Goal: Task Accomplishment & Management: Manage account settings

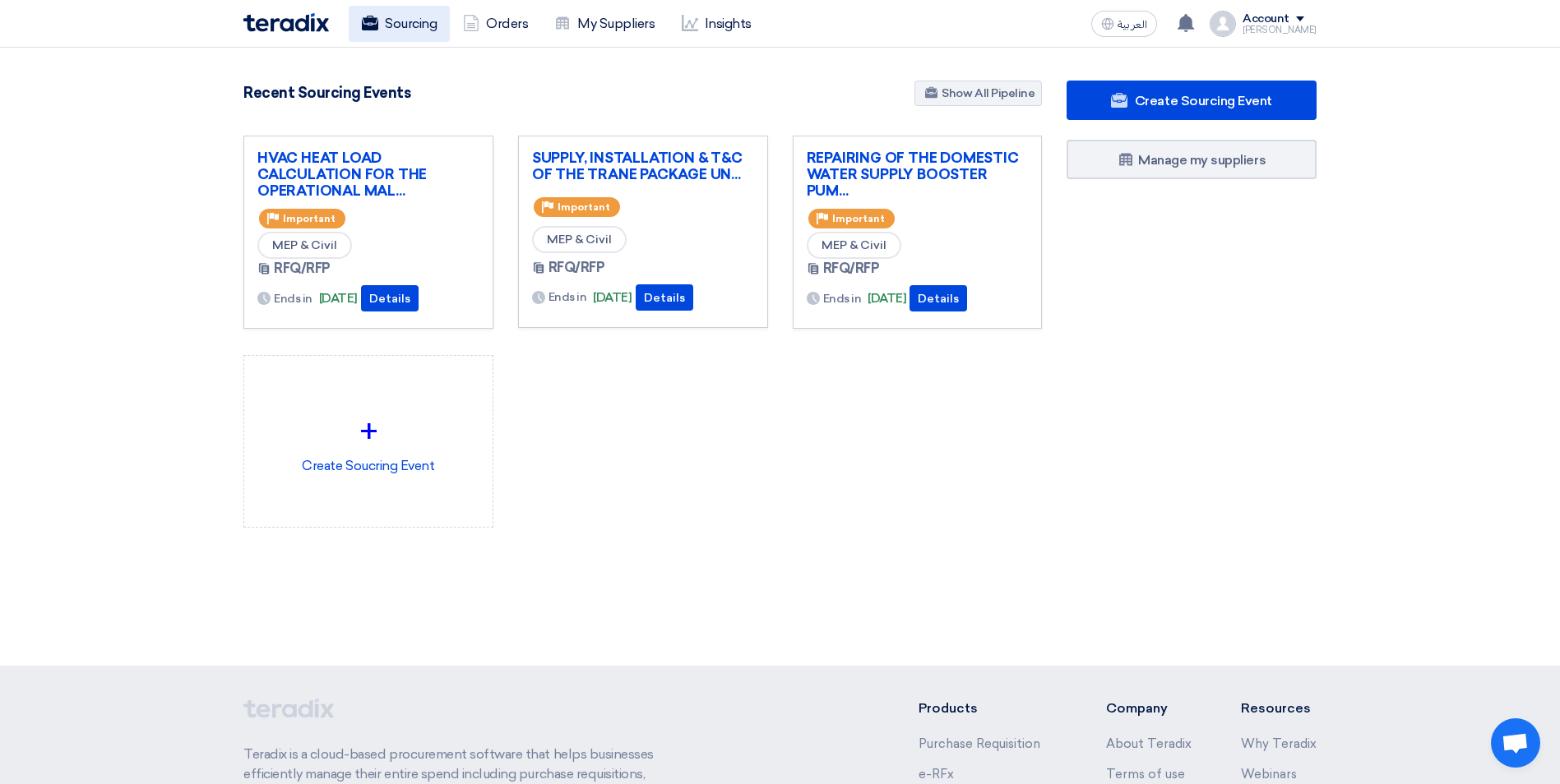
click at [410, 9] on link "Sourcing" at bounding box center [400, 23] width 101 height 36
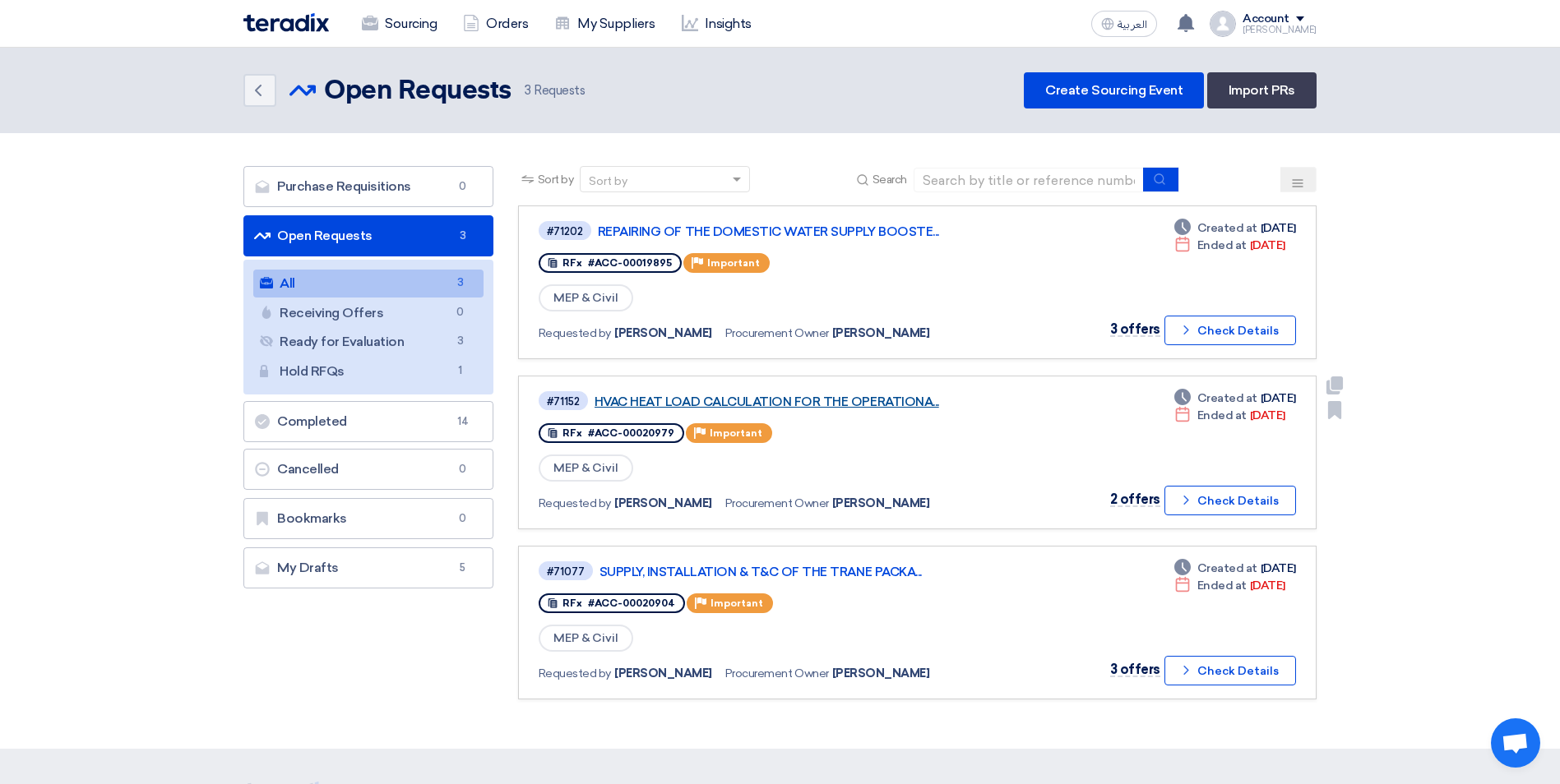
click at [818, 406] on link "HVAC HEAT LOAD CALCULATION FOR THE OPERATIONA..." at bounding box center [800, 401] width 411 height 15
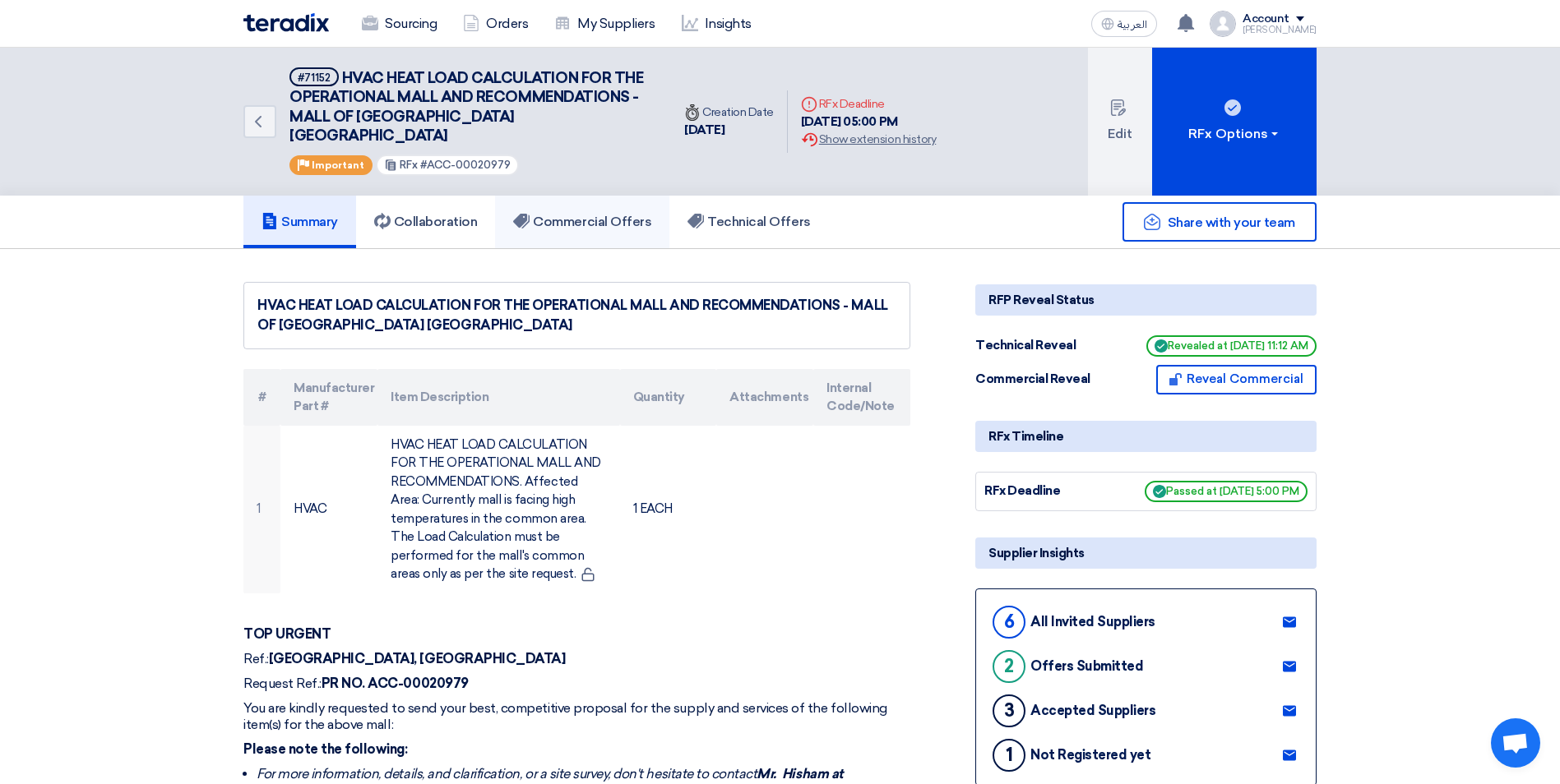
click at [586, 214] on link "Commercial Offers" at bounding box center [582, 222] width 174 height 53
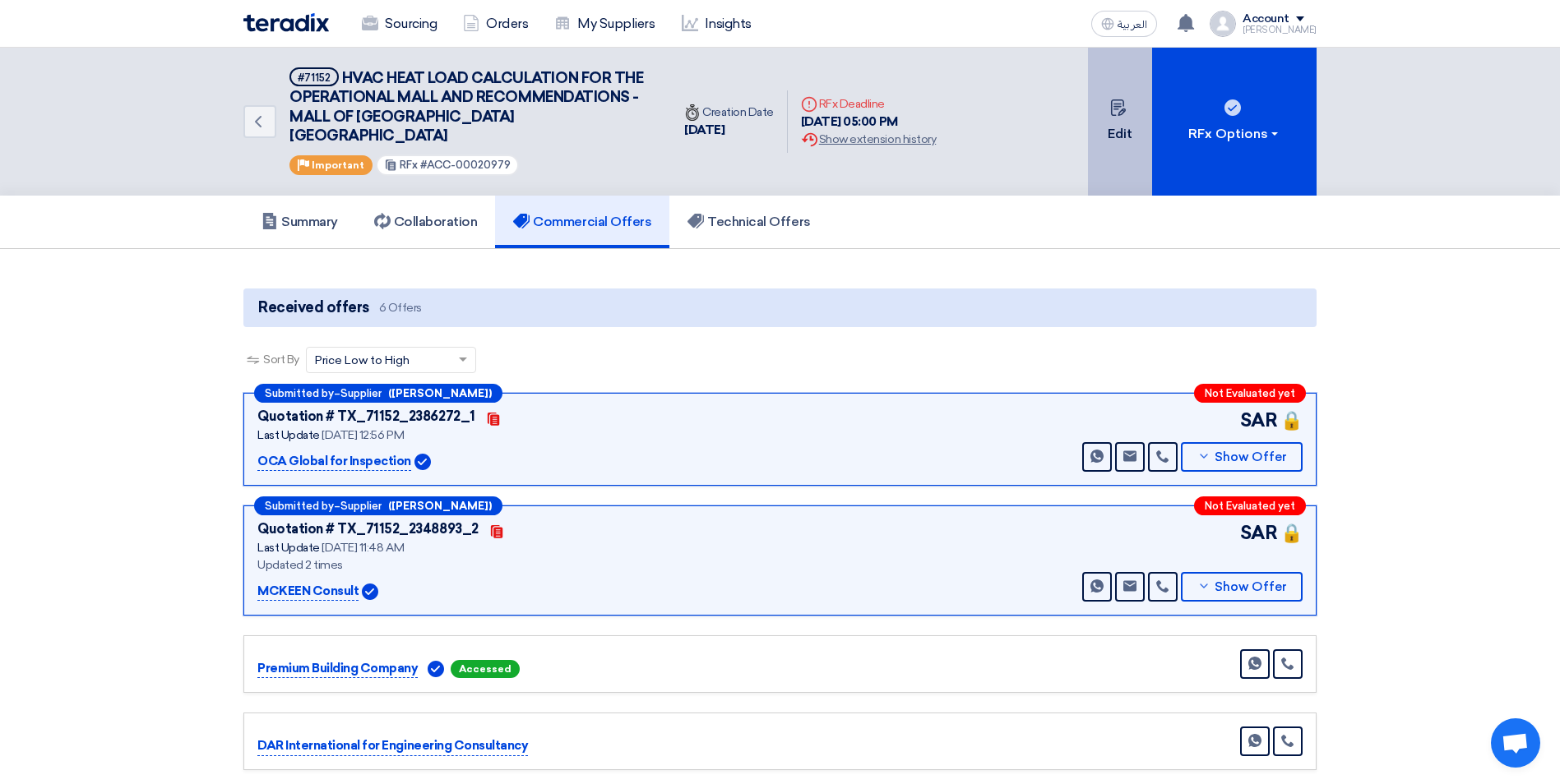
click at [1109, 167] on button "Edit" at bounding box center [1119, 122] width 64 height 148
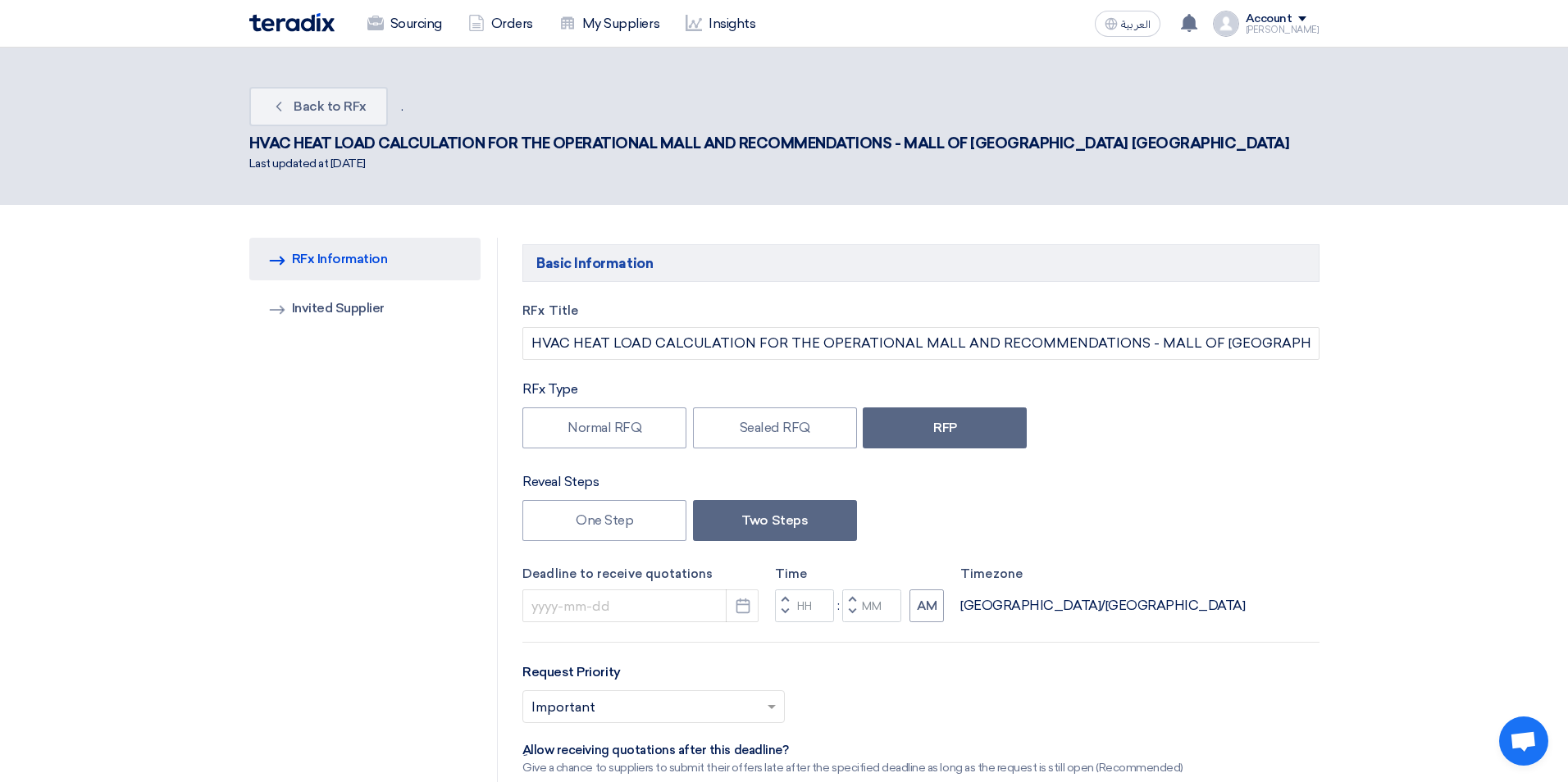
type input "[DATE]"
type input "05"
type input "00"
click at [727, 589] on button "Pick a date" at bounding box center [736, 605] width 33 height 33
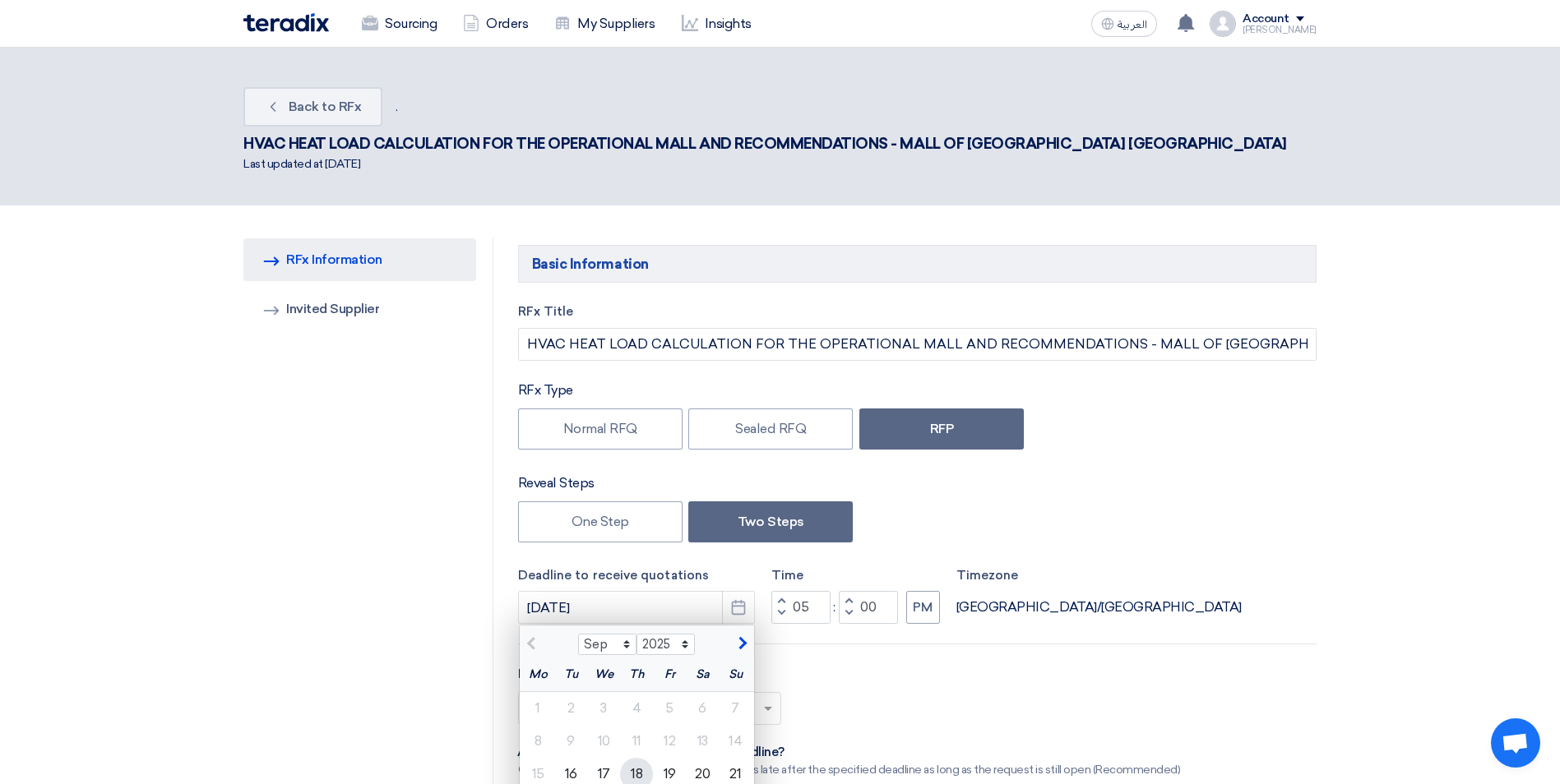
click at [635, 758] on div "18" at bounding box center [636, 774] width 33 height 33
type input "[DATE]"
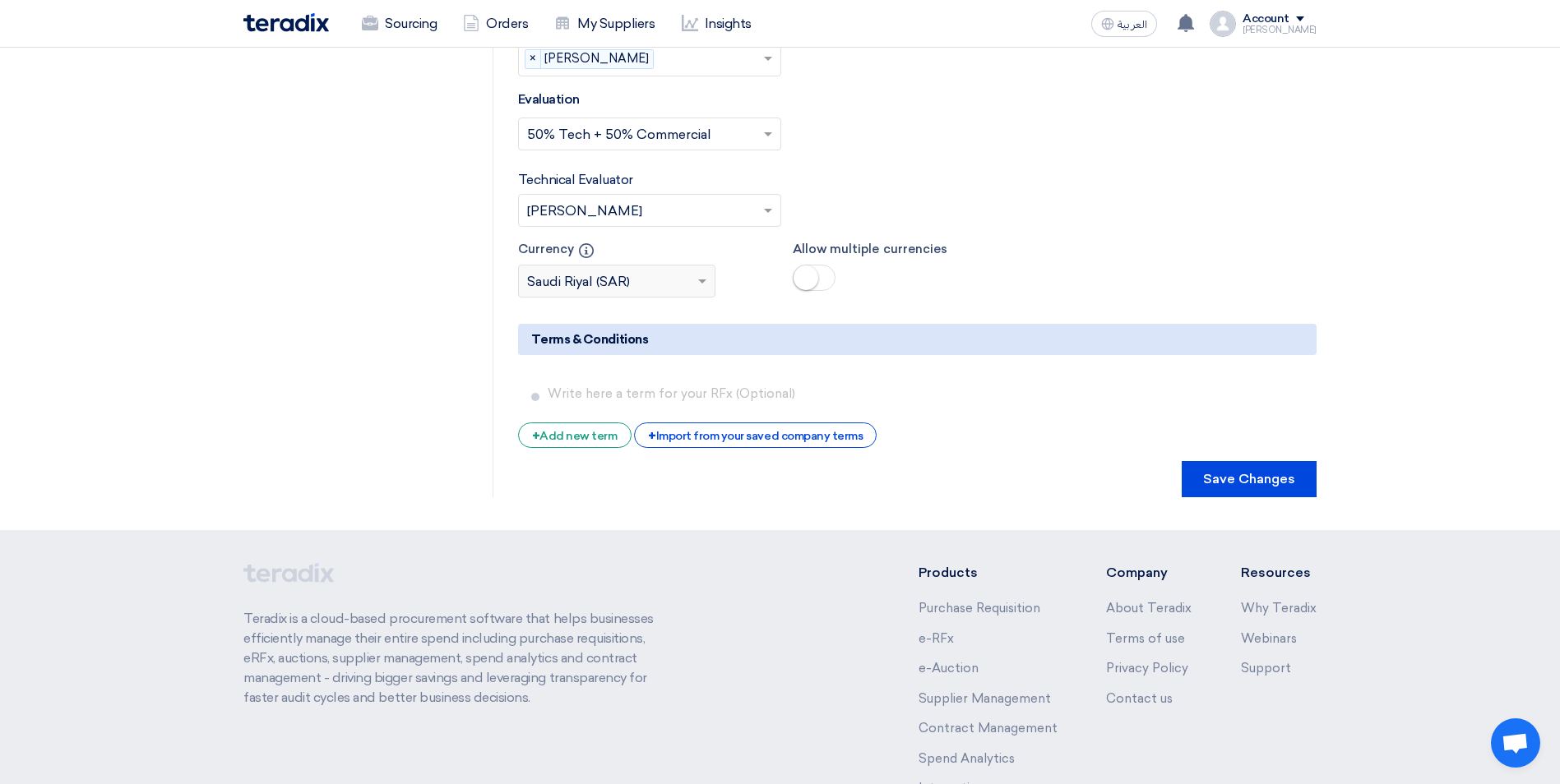
scroll to position [2801, 0]
click at [1253, 460] on button "Save Changes" at bounding box center [1249, 478] width 135 height 36
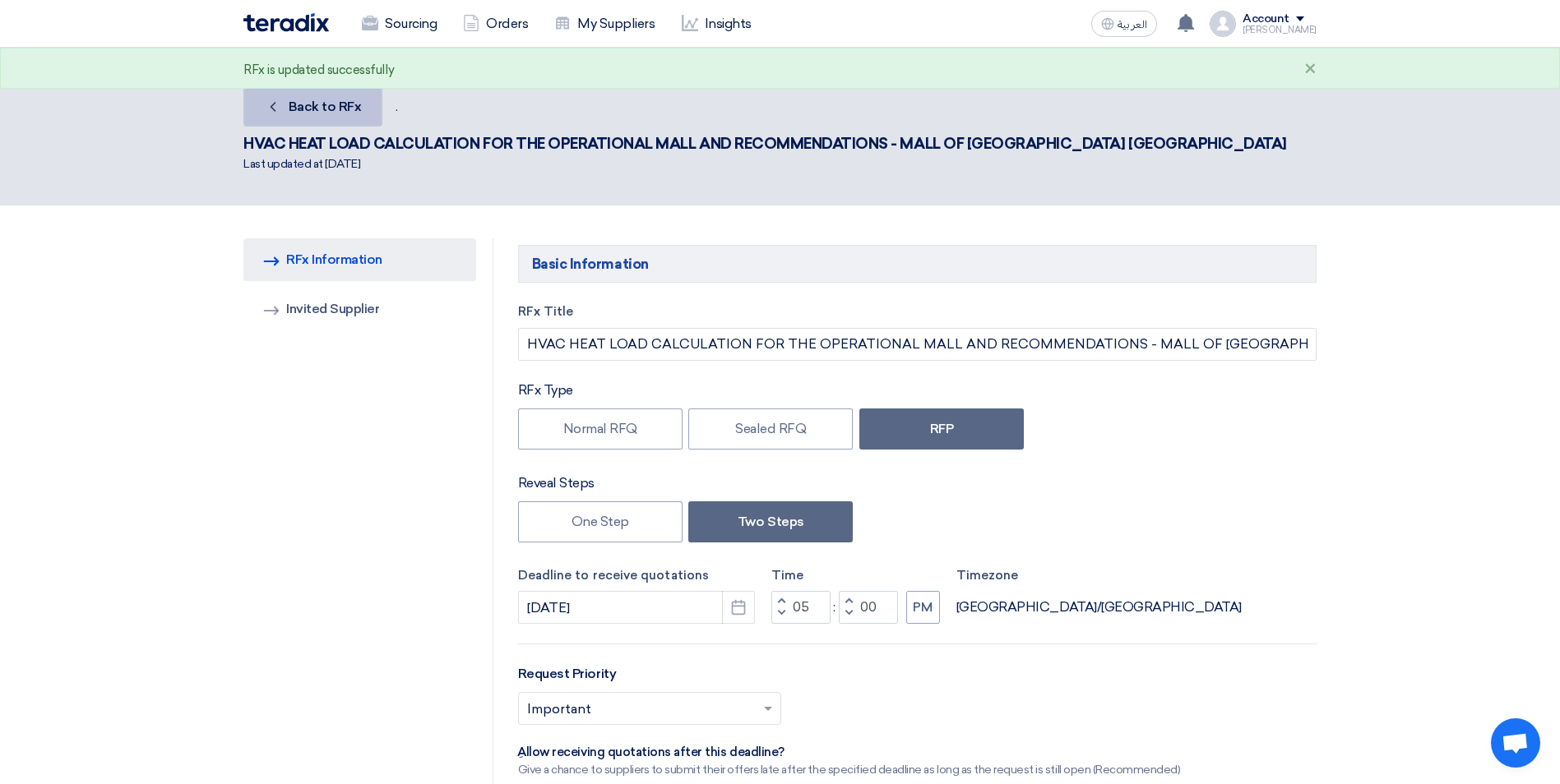
click at [339, 113] on span "Back to RFx" at bounding box center [325, 107] width 73 height 16
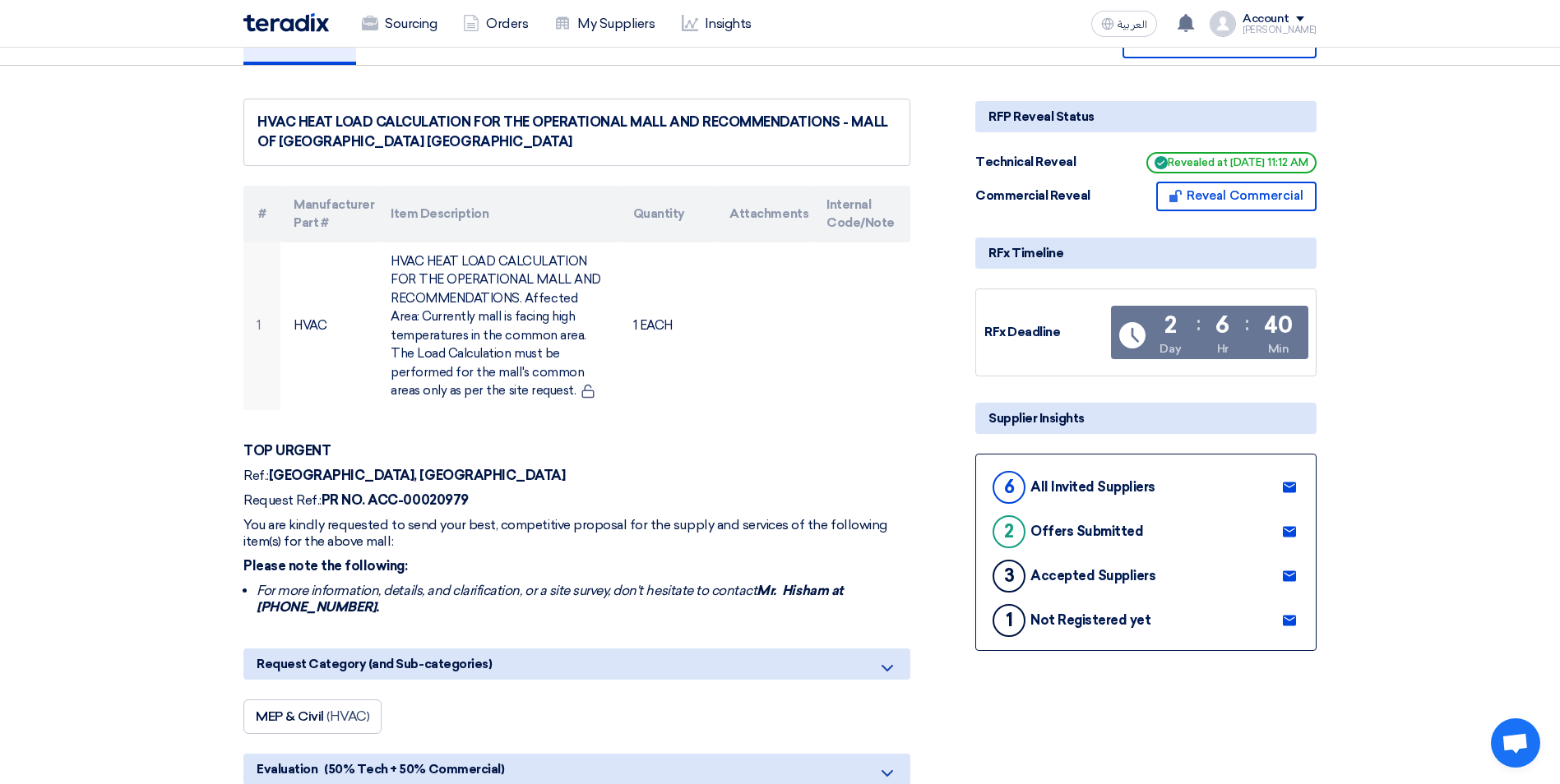
scroll to position [411, 0]
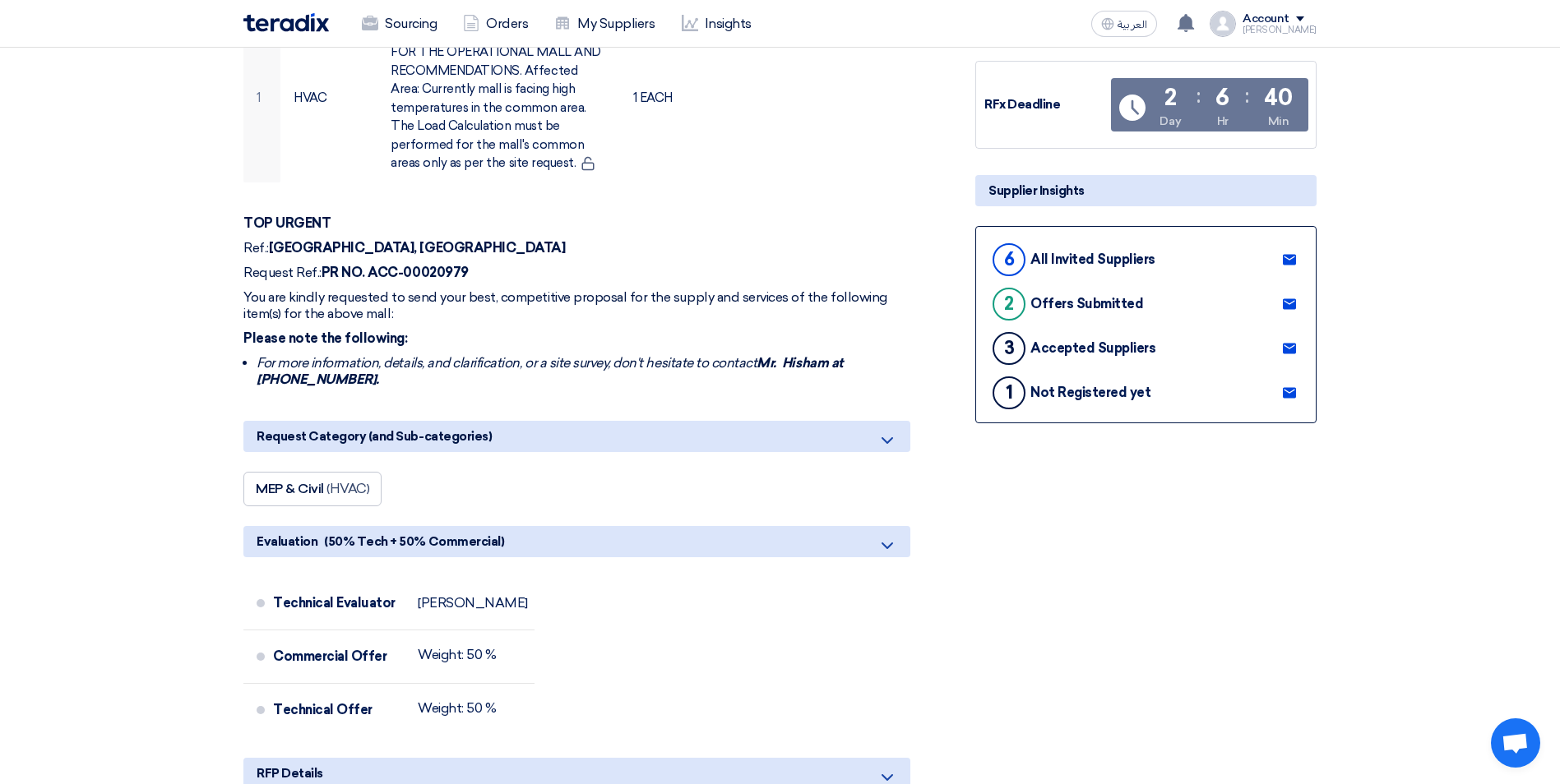
click at [1291, 343] on use at bounding box center [1289, 348] width 13 height 11
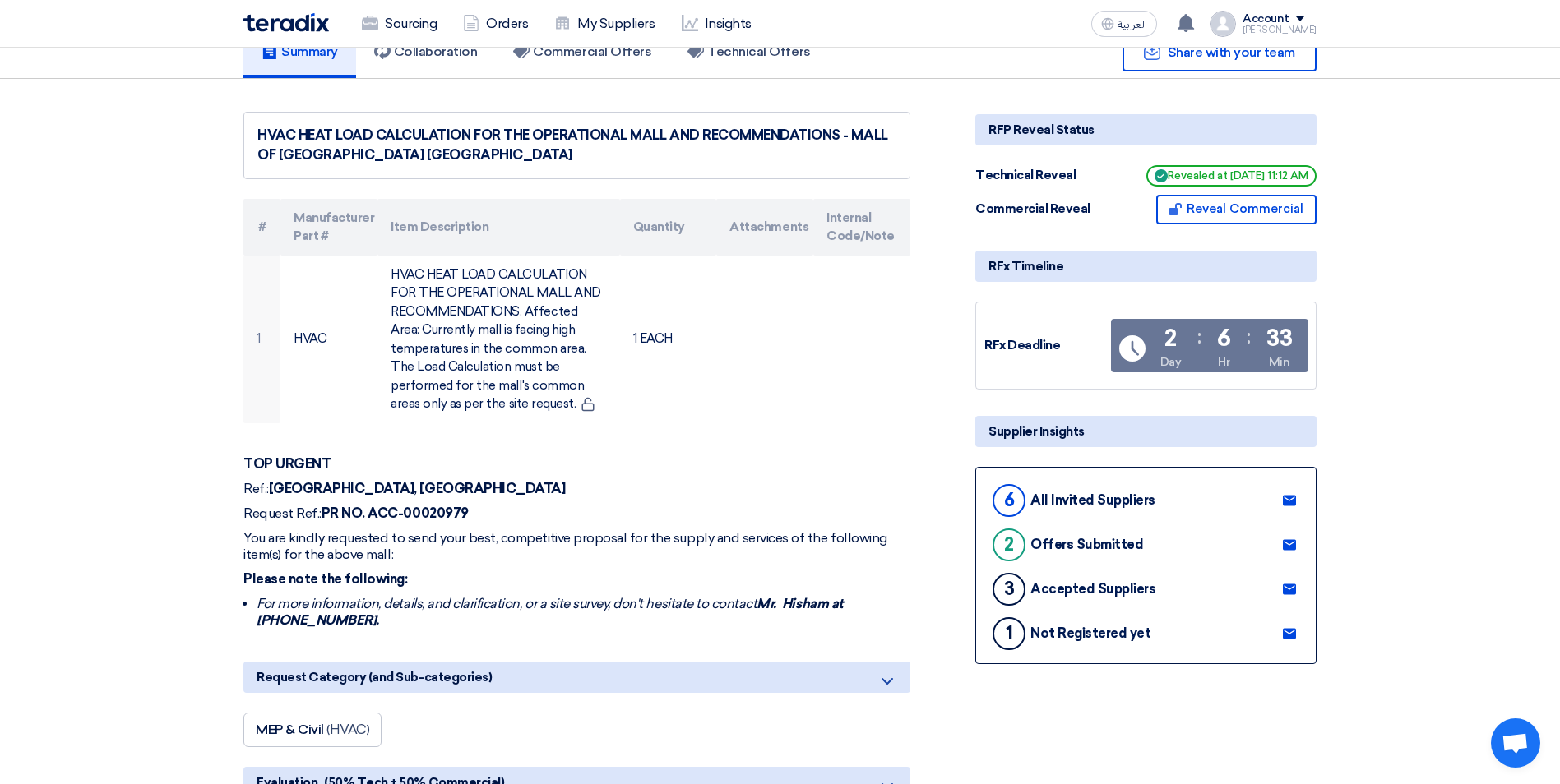
scroll to position [0, 0]
